Goal: Task Accomplishment & Management: Use online tool/utility

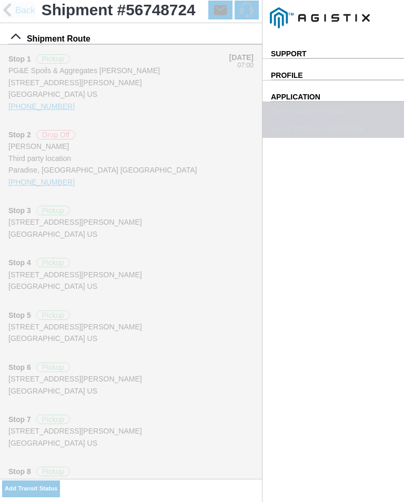
click at [0, 0] on input "14:09" at bounding box center [0, 0] width 0 height 0
type input "14:50"
click at [0, 0] on select "Select Arrive at Drop Off Arrive at Pickup Break Start Break Stop Depart Drop O…" at bounding box center [0, 0] width 0 height 0
select select "ARVPULOC"
click at [0, 0] on div "Location" at bounding box center [0, 0] width 0 height 0
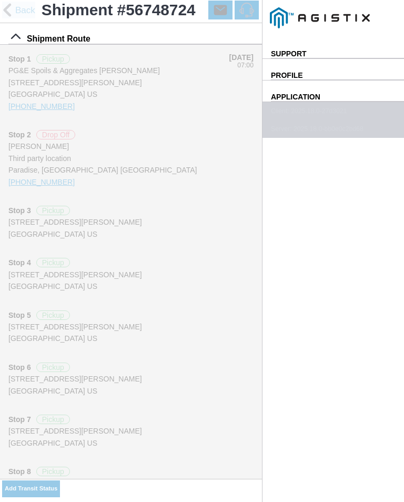
click at [0, 0] on div "Paradise - [PERSON_NAME]" at bounding box center [0, 0] width 0 height 0
click at [0, 0] on button "Apply" at bounding box center [0, 0] width 0 height 0
type input "Paradise"
click at [0, 0] on span "SAVE" at bounding box center [0, 0] width 0 height 0
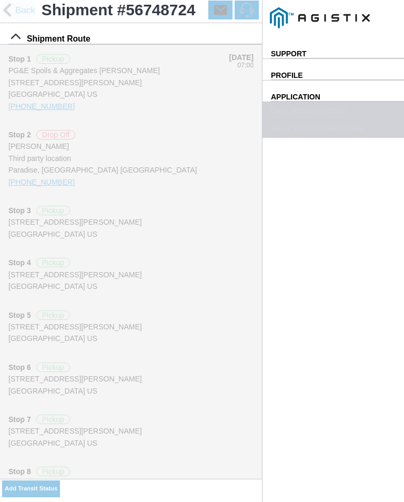
click at [0, 0] on slot "Add Transit Status" at bounding box center [0, 0] width 0 height 0
click at [0, 0] on input "14:09" at bounding box center [0, 0] width 0 height 0
type input "14:55"
click at [0, 0] on select "Select Arrive at Drop Off Arrive at Pickup Break Start Break Stop Depart Drop O…" at bounding box center [0, 0] width 0 height 0
select select "DPTPULOC"
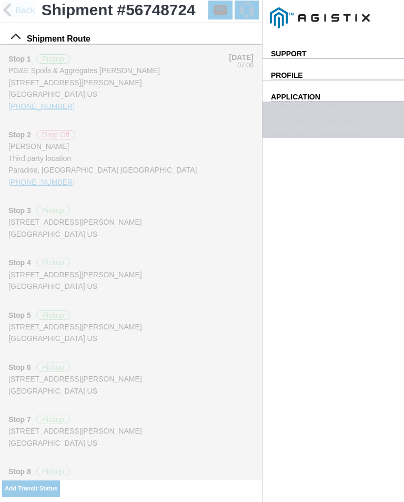
click at [0, 0] on div "Location" at bounding box center [0, 0] width 0 height 0
click at [0, 0] on div "Paradise - [PERSON_NAME]" at bounding box center [0, 0] width 0 height 0
click at [0, 0] on slot "Apply" at bounding box center [0, 0] width 0 height 0
type input "Paradise"
click at [0, 0] on select "Select 1" x 3" Rock 1" x 4" Rock 2" x 4" Rock Asphalt Cold Patch Backfill Spec …" at bounding box center [0, 0] width 0 height 0
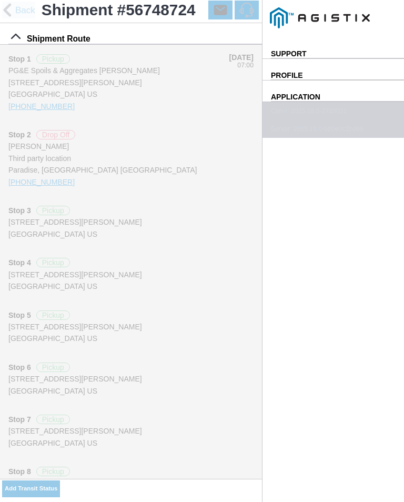
select select "708654"
click at [0, 0] on span "SAVE" at bounding box center [0, 0] width 0 height 0
